Goal: Information Seeking & Learning: Learn about a topic

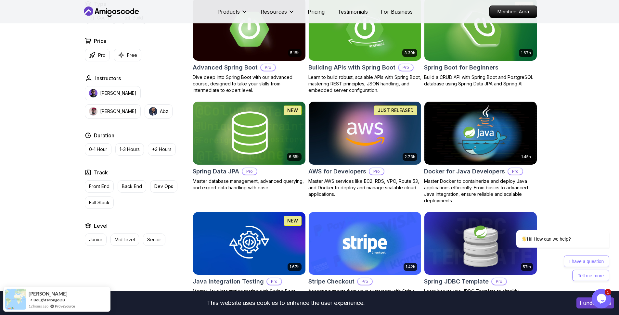
scroll to position [244, 0]
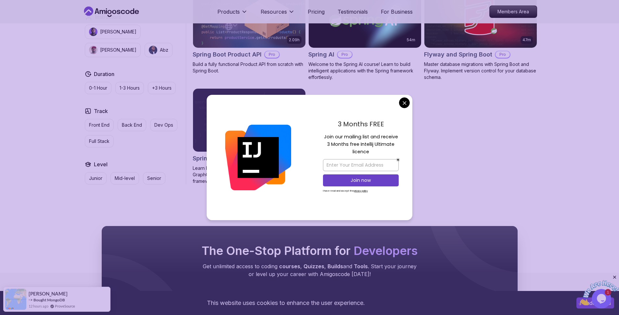
scroll to position [494, 0]
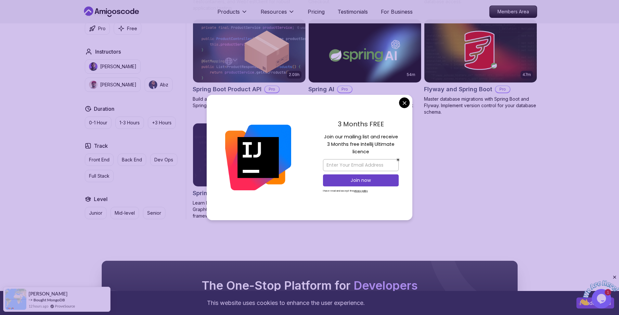
click at [404, 101] on body "This website uses cookies to enhance the user experience. I understand Products…" at bounding box center [309, 36] width 619 height 1061
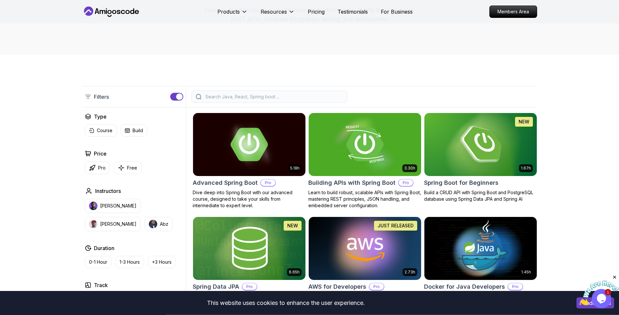
scroll to position [161, 0]
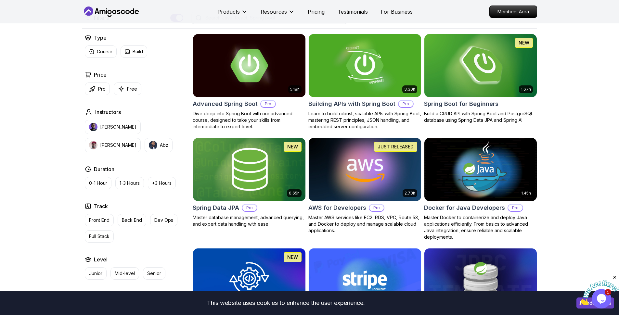
click at [463, 70] on img at bounding box center [480, 65] width 118 height 66
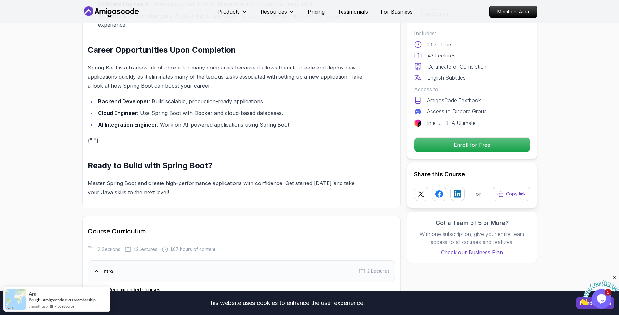
scroll to position [775, 0]
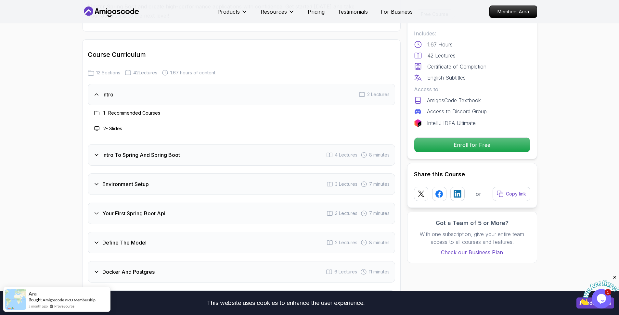
click at [133, 151] on h3 "Intro To Spring And Spring Boot" at bounding box center [141, 155] width 78 height 8
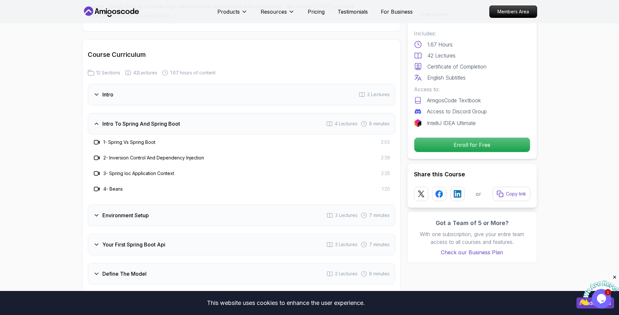
click at [125, 139] on h3 "1 - Spring Vs Spring Boot" at bounding box center [129, 142] width 52 height 6
click at [89, 135] on div "1 - Spring Vs Spring Boot 2:02" at bounding box center [241, 143] width 307 height 16
click at [93, 138] on div at bounding box center [97, 142] width 8 height 8
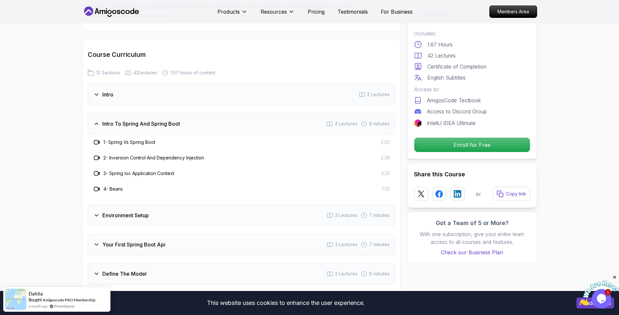
click at [97, 139] on icon at bounding box center [97, 142] width 6 height 6
click at [382, 139] on span "2:02" at bounding box center [385, 142] width 9 height 6
click at [385, 121] on span "8 minutes" at bounding box center [379, 124] width 20 height 6
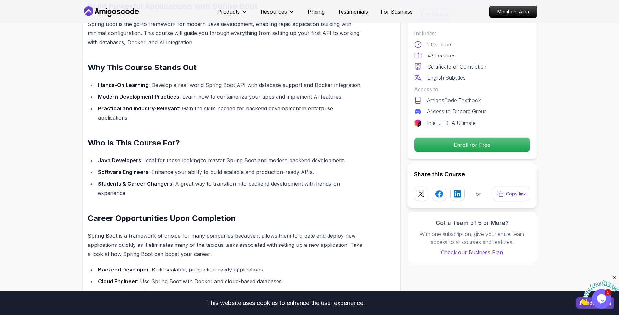
scroll to position [400, 0]
